Goal: Information Seeking & Learning: Learn about a topic

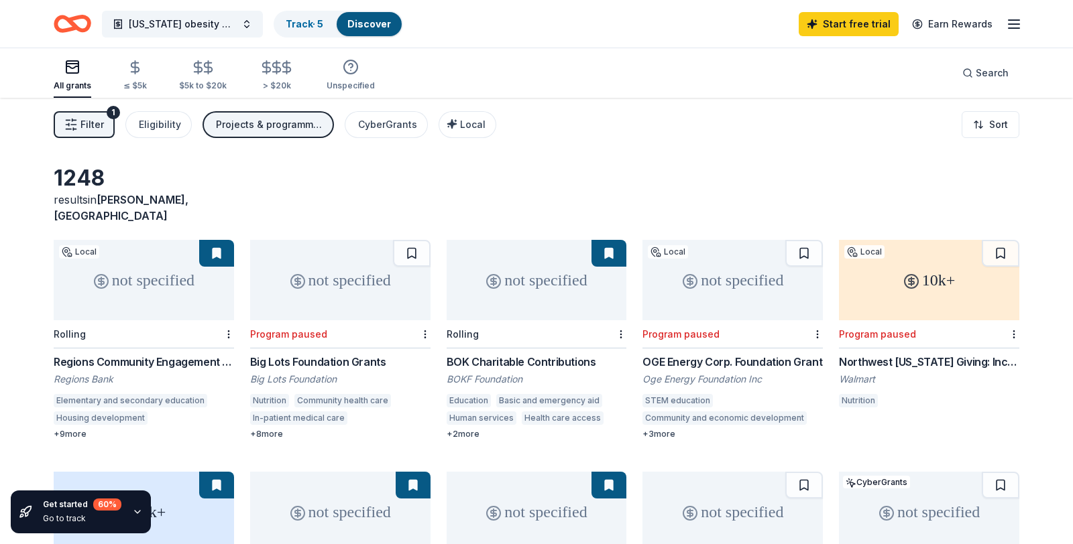
click at [64, 126] on icon "button" at bounding box center [70, 124] width 13 height 13
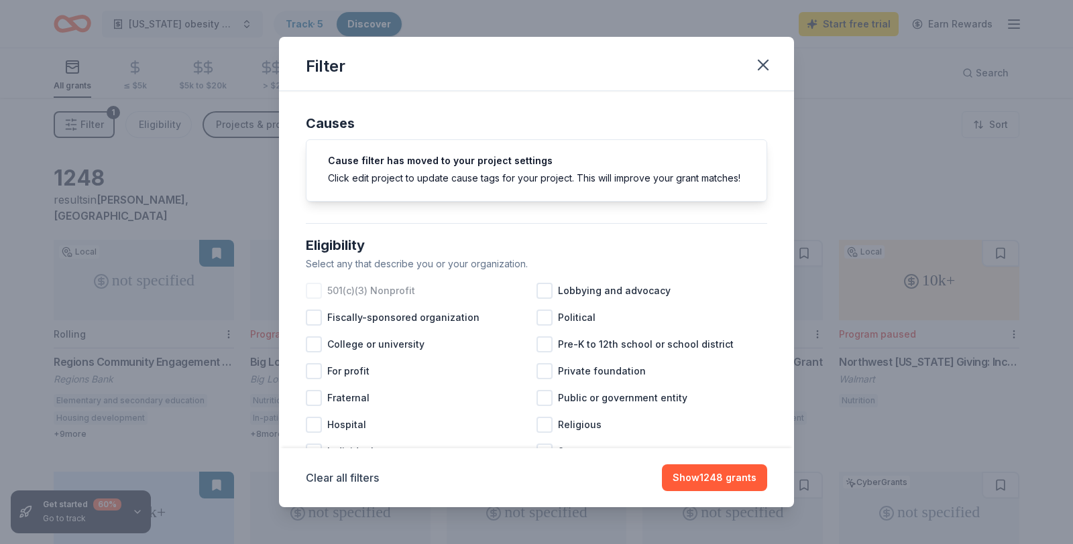
click at [313, 290] on div at bounding box center [314, 291] width 16 height 16
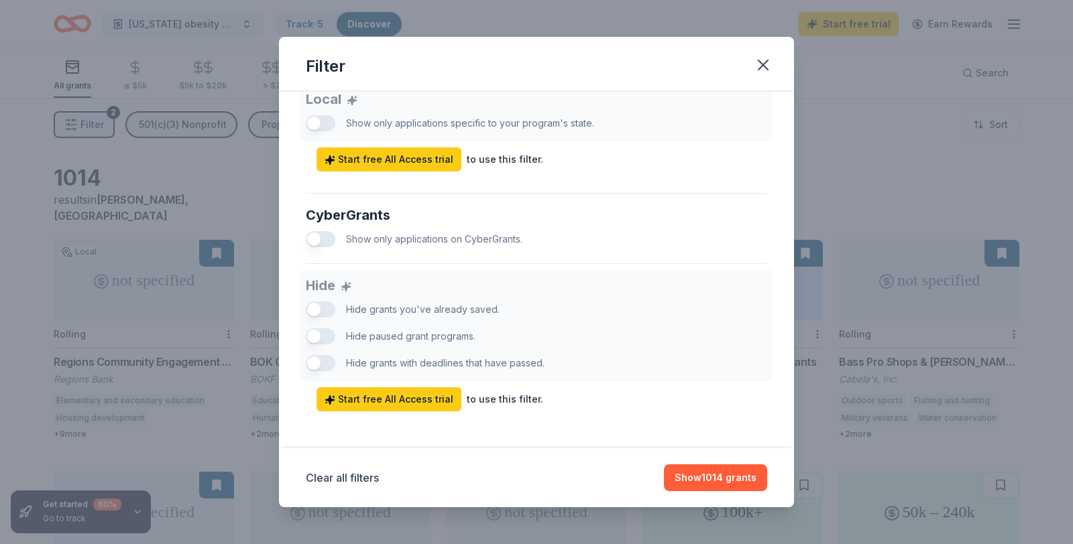
scroll to position [782, 0]
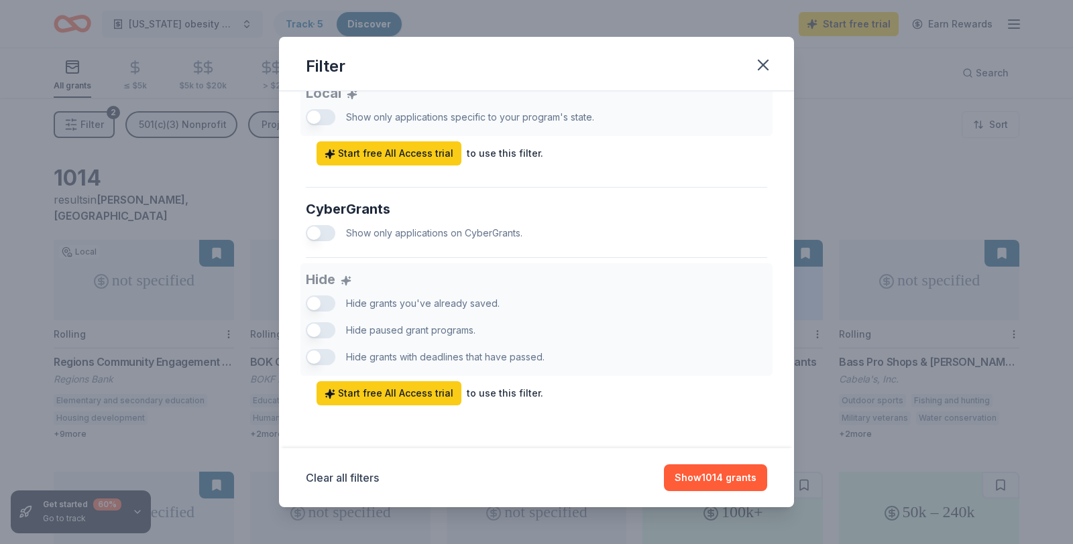
click at [320, 331] on div "Hide Hide grants you've already saved. Hide paused grant programs. Hide grants …" at bounding box center [536, 334] width 461 height 142
click at [318, 330] on div "Hide Hide grants you've already saved. Hide paused grant programs. Hide grants …" at bounding box center [536, 334] width 461 height 142
click at [678, 477] on button "Show 1014 grants" at bounding box center [715, 478] width 103 height 27
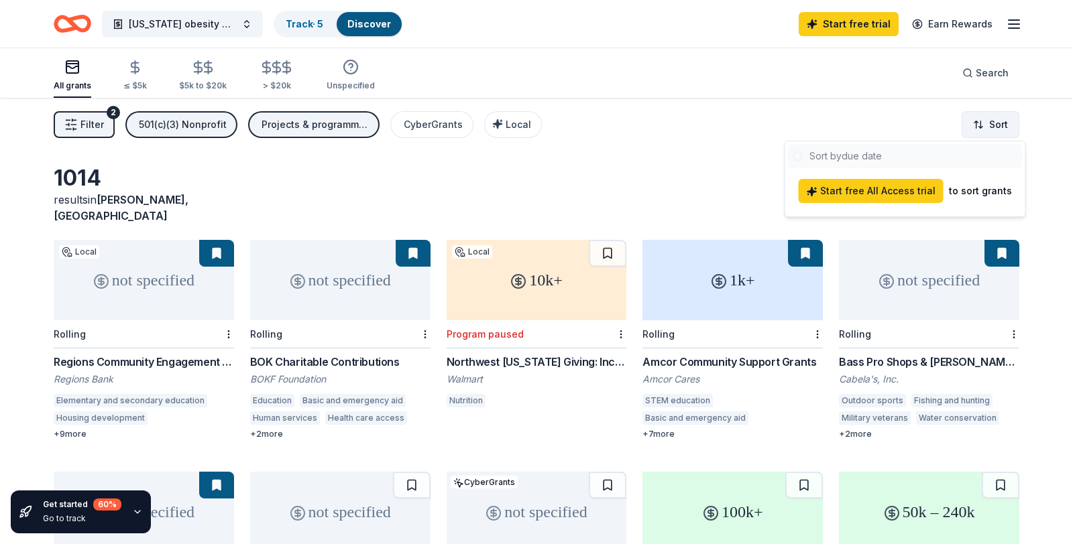
click at [983, 127] on html "Arkansas obesity awareness Track · 5 Discover Start free trial Earn Rewards All…" at bounding box center [536, 272] width 1073 height 544
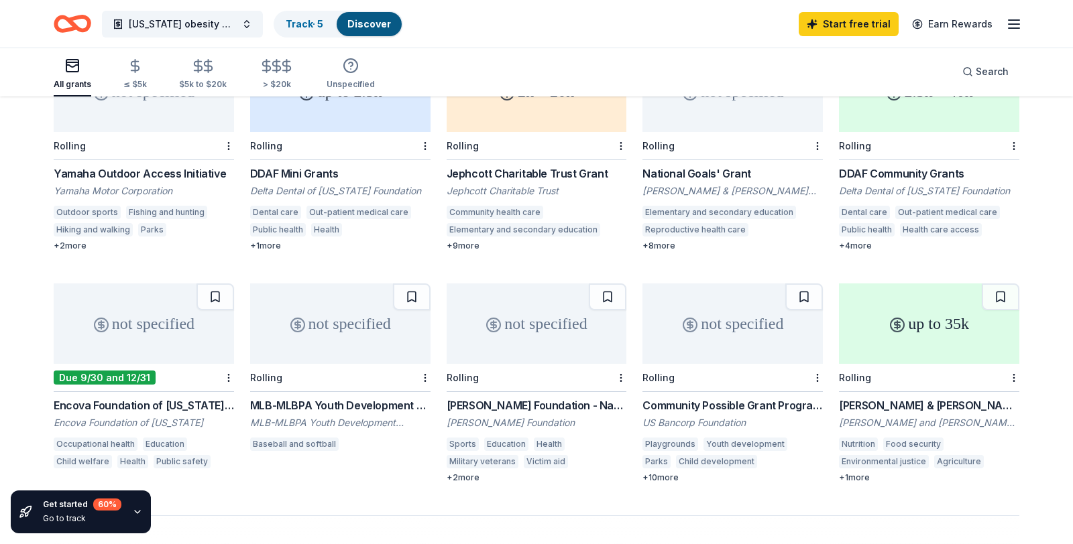
scroll to position [656, 0]
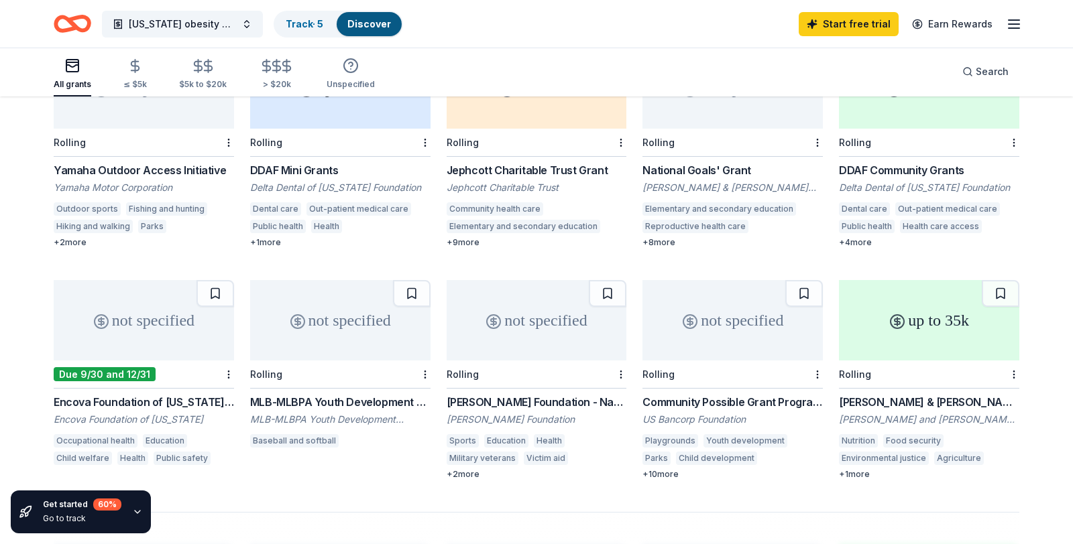
click at [939, 334] on div "up to 35k" at bounding box center [929, 320] width 180 height 80
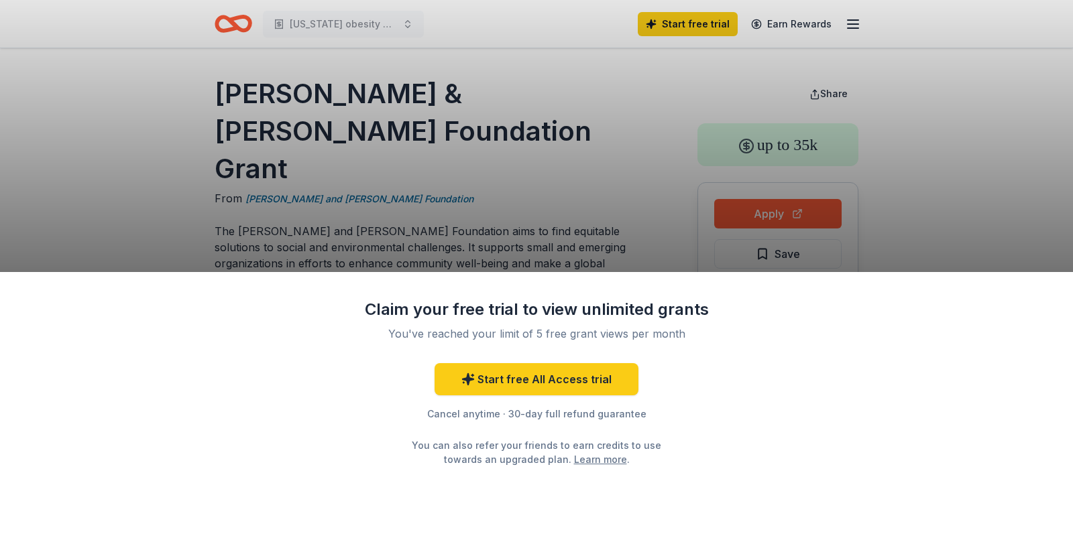
click at [1026, 217] on div "Claim your free trial to view unlimited grants You've reached your limit of 5 f…" at bounding box center [536, 272] width 1073 height 544
click at [668, 177] on div "Claim your free trial to view unlimited grants You've reached your limit of 5 f…" at bounding box center [536, 272] width 1073 height 544
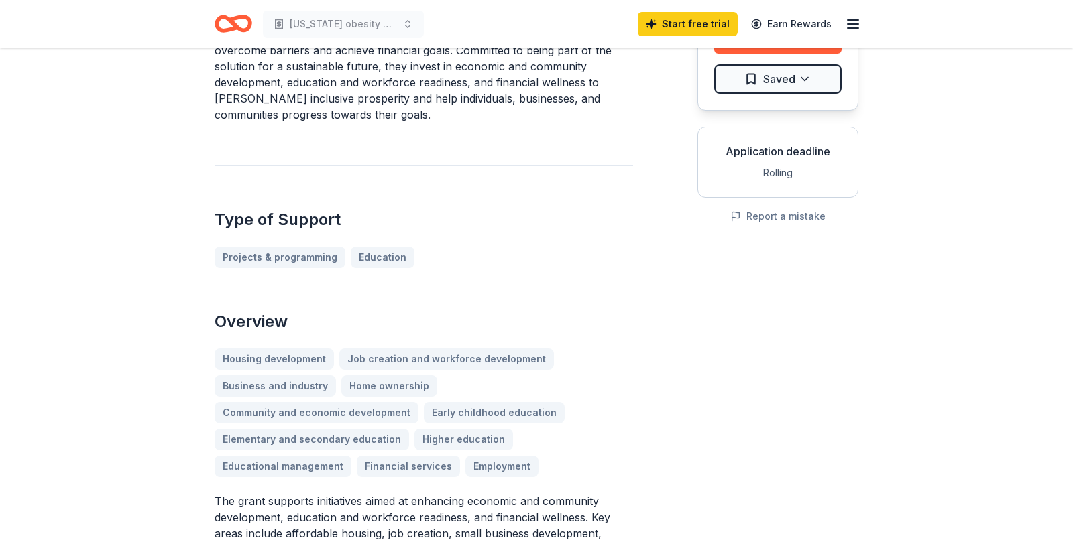
scroll to position [214, 0]
